Goal: Check status: Check status

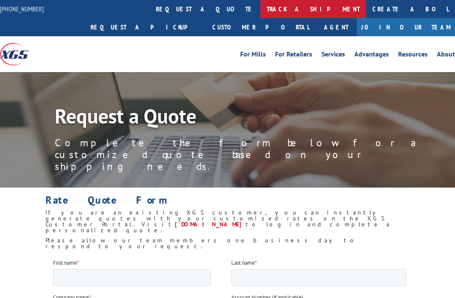
click at [260, 8] on link "track a shipment" at bounding box center [313, 9] width 106 height 18
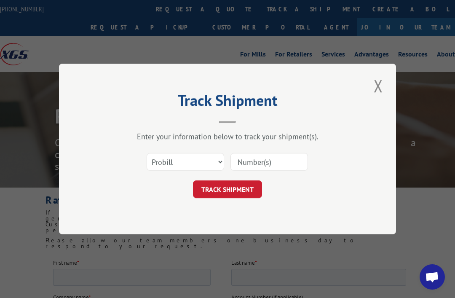
click at [250, 161] on input at bounding box center [270, 162] width 78 height 18
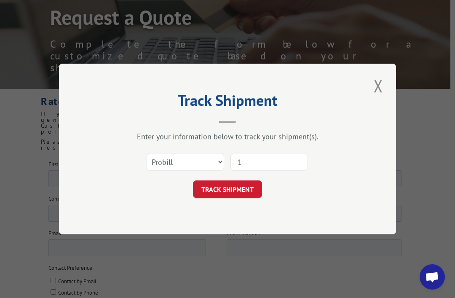
scroll to position [98, 5]
type input "17480757"
click at [233, 188] on button "TRACK SHIPMENT" at bounding box center [227, 189] width 69 height 18
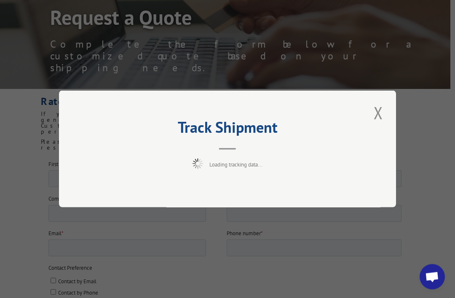
scroll to position [99, 5]
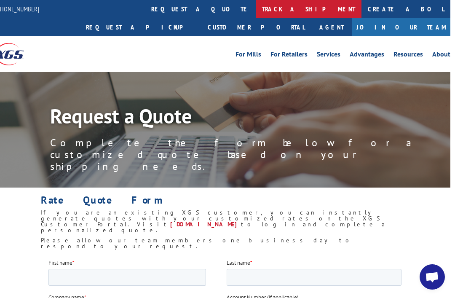
click at [256, 10] on link "track a shipment" at bounding box center [309, 9] width 106 height 18
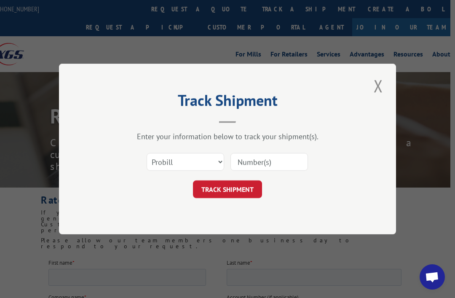
click at [250, 163] on input at bounding box center [270, 162] width 78 height 18
type input "17480757"
click at [240, 183] on button "TRACK SHIPMENT" at bounding box center [227, 189] width 69 height 18
